Goal: Communication & Community: Share content

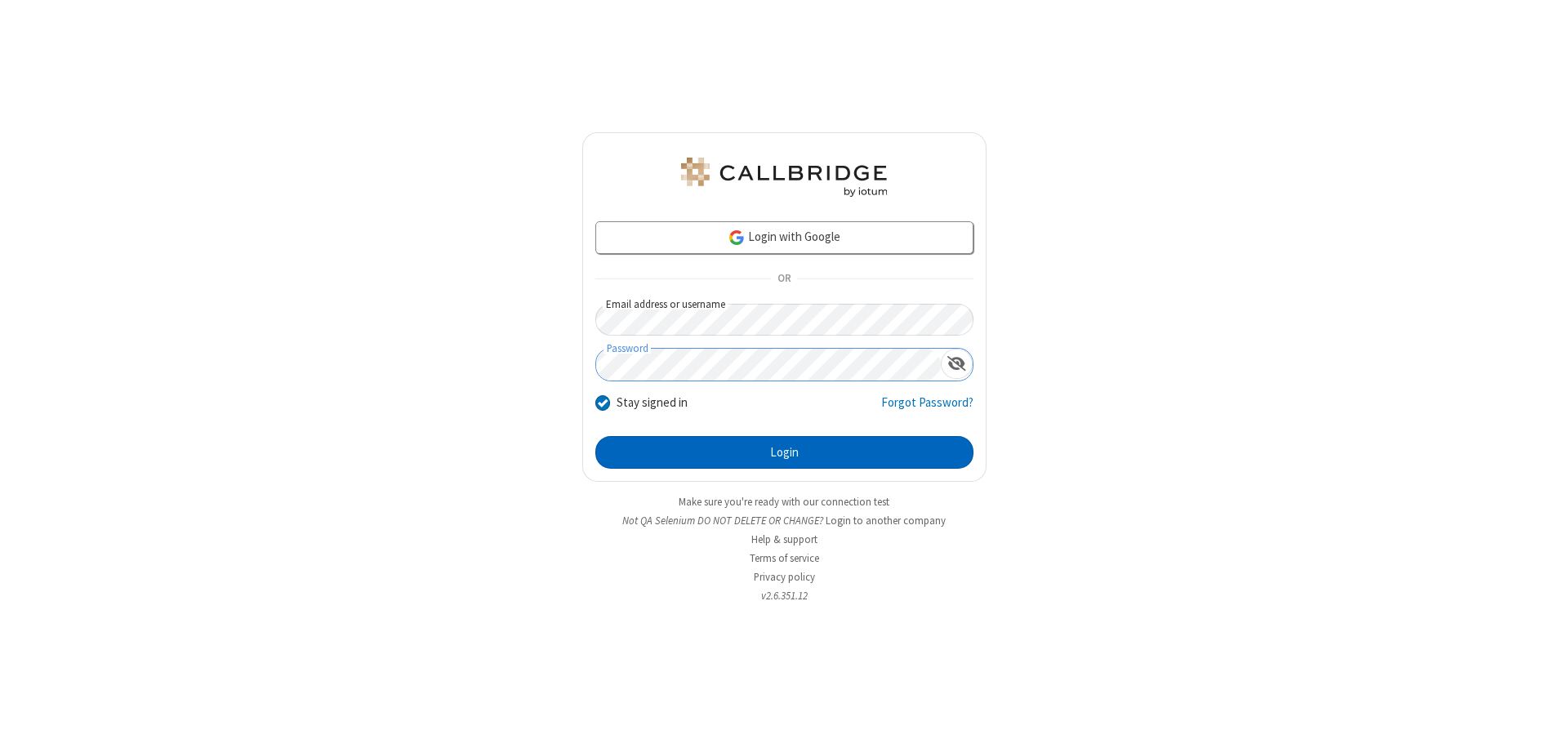
click at [784, 452] on button "Login" at bounding box center [784, 452] width 378 height 33
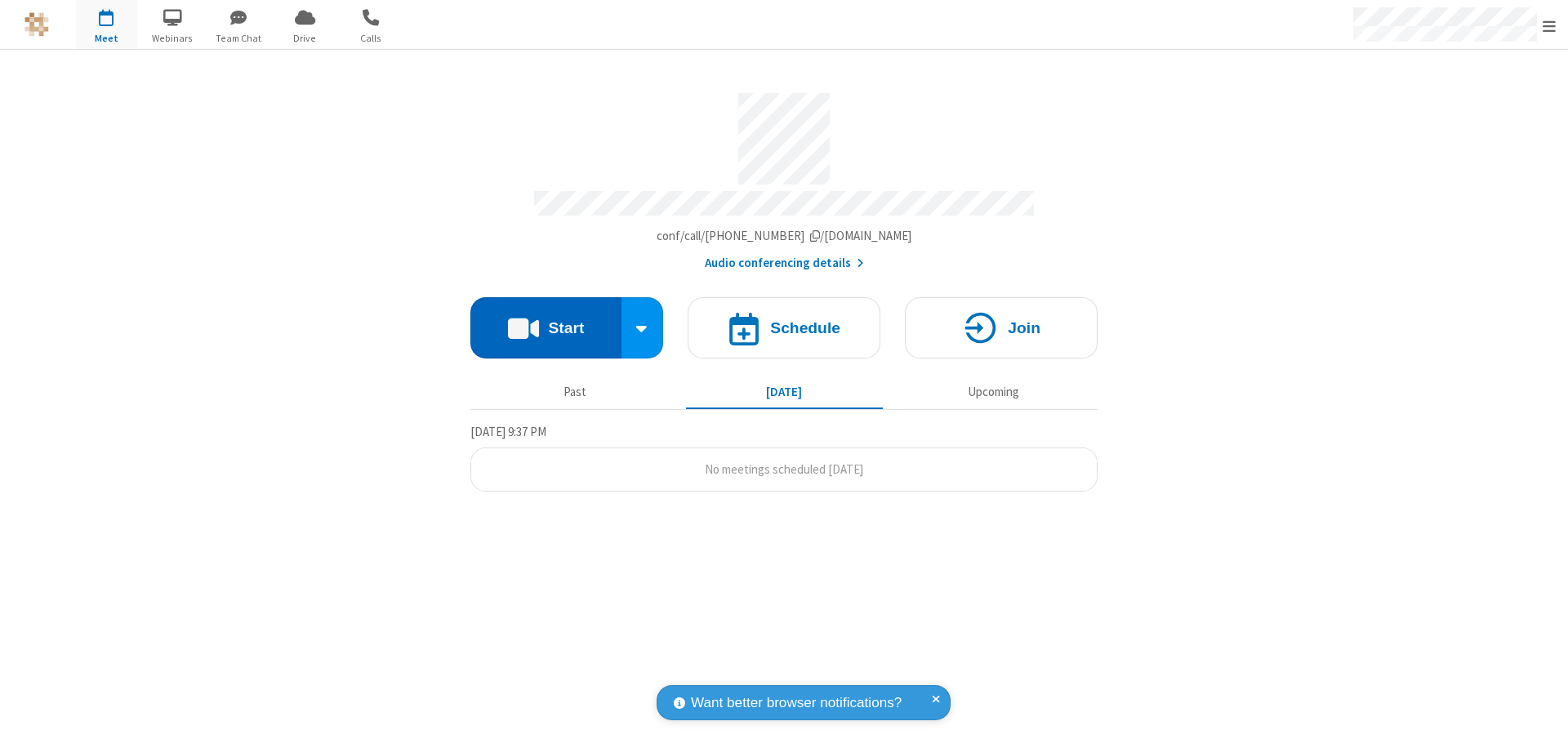
click at [545, 320] on button "Start" at bounding box center [546, 328] width 151 height 61
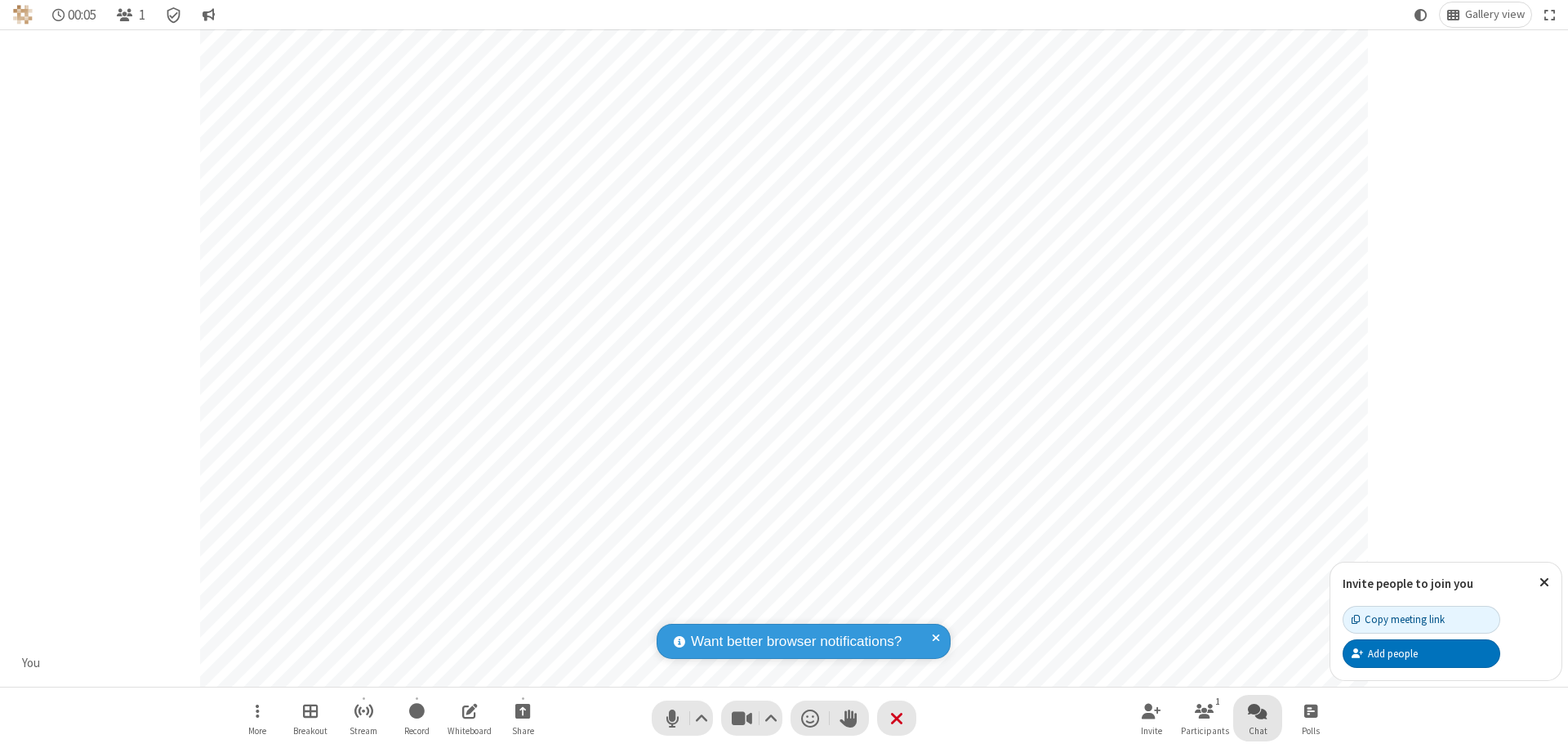
click at [1258, 710] on span "Open chat" at bounding box center [1257, 711] width 19 height 20
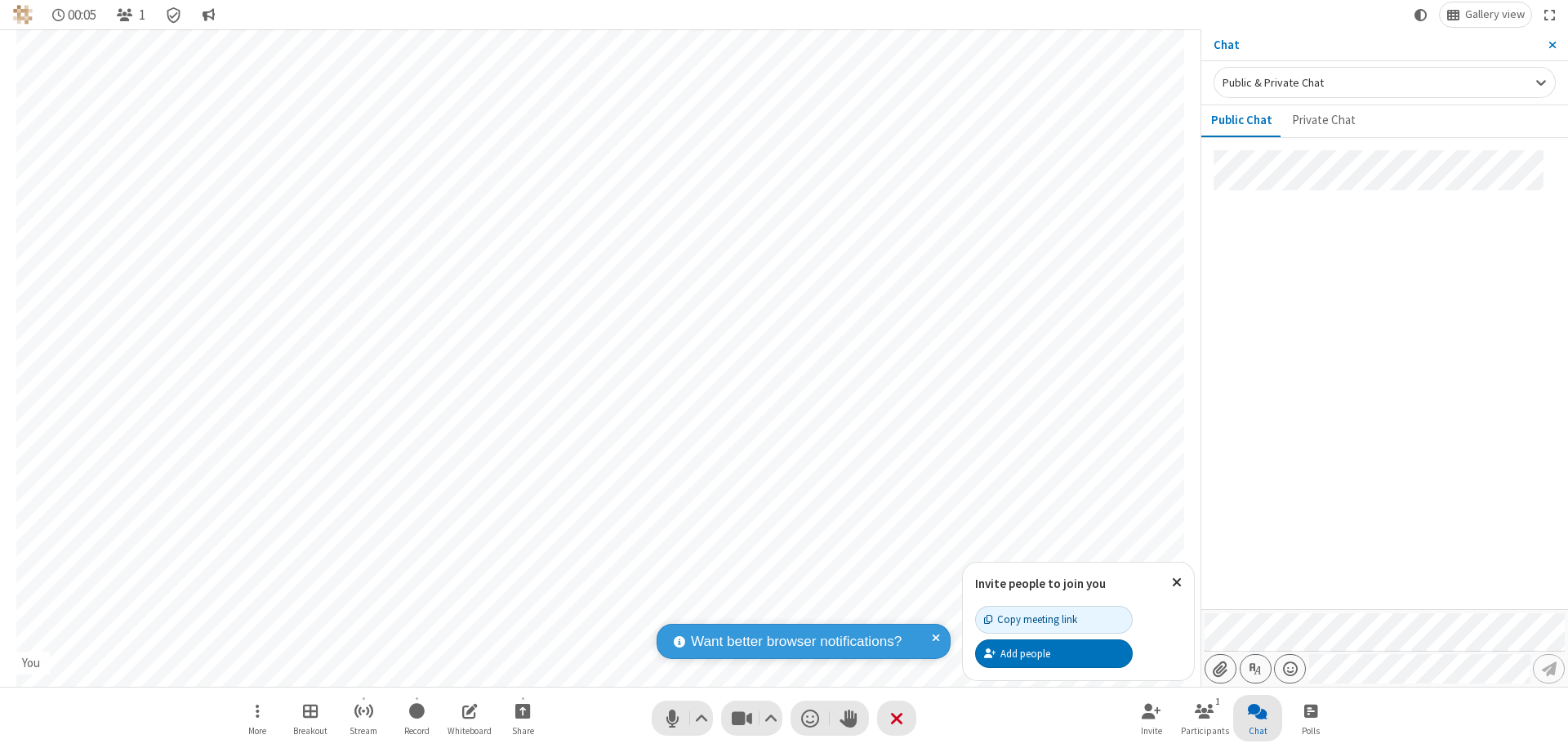
type input "C:\fakepath\doc_test.docx"
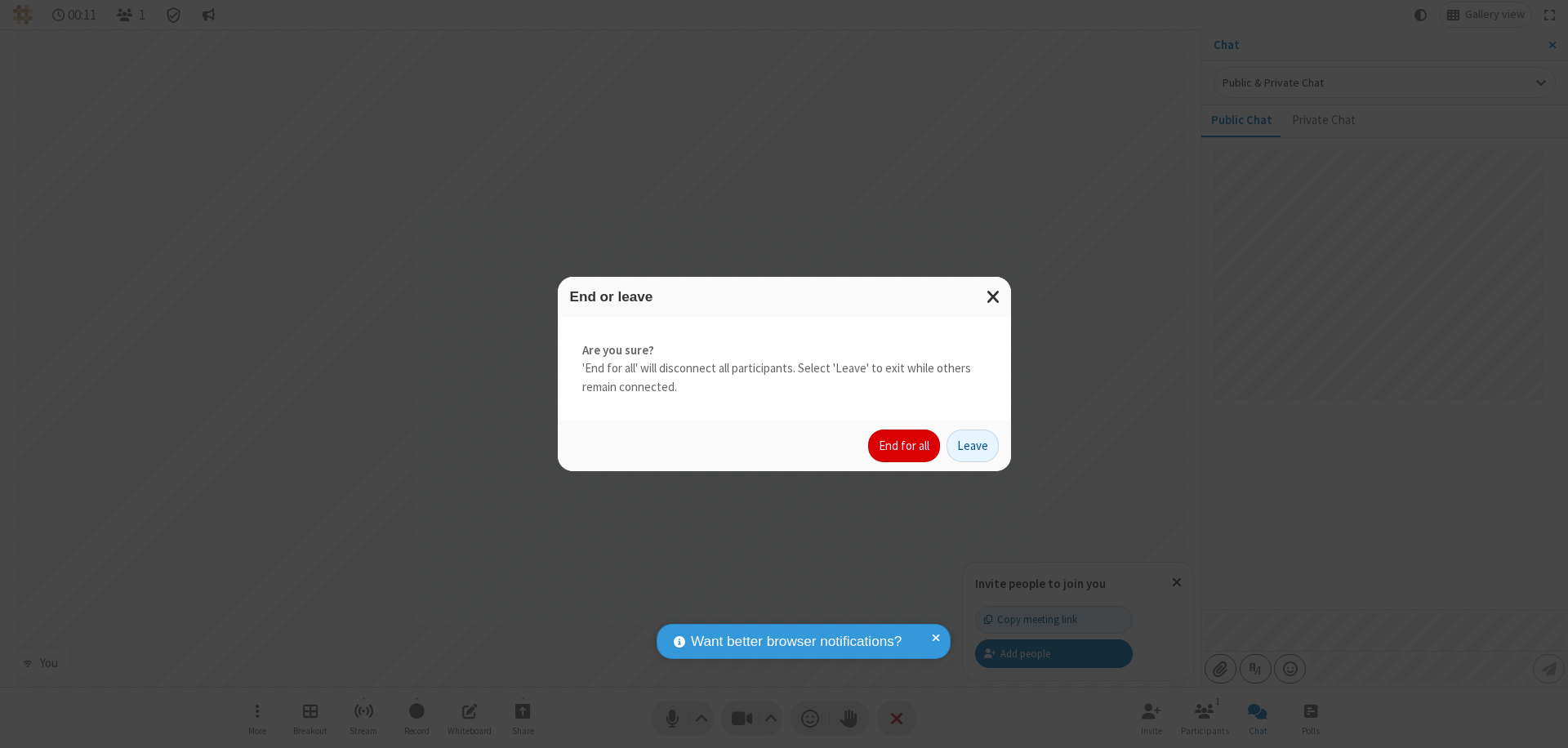
click at [905, 446] on button "End for all" at bounding box center [904, 446] width 72 height 33
